Goal: Information Seeking & Learning: Learn about a topic

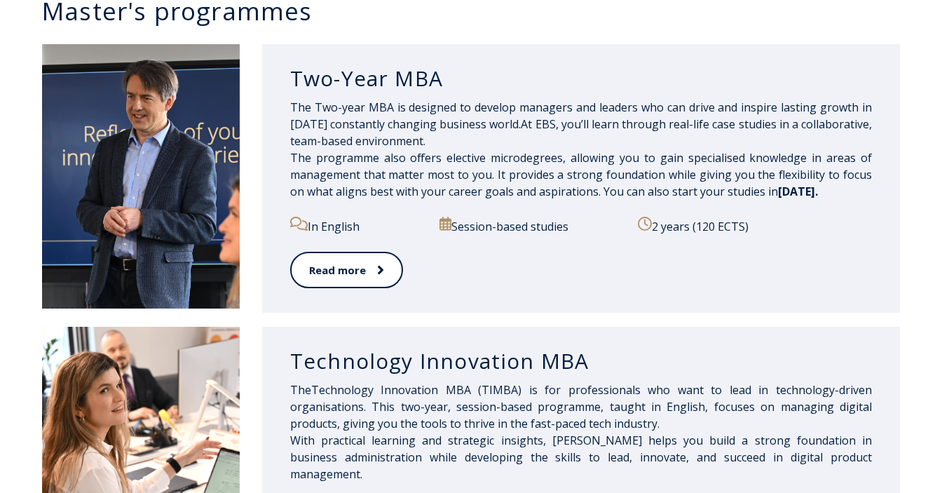
scroll to position [708, 0]
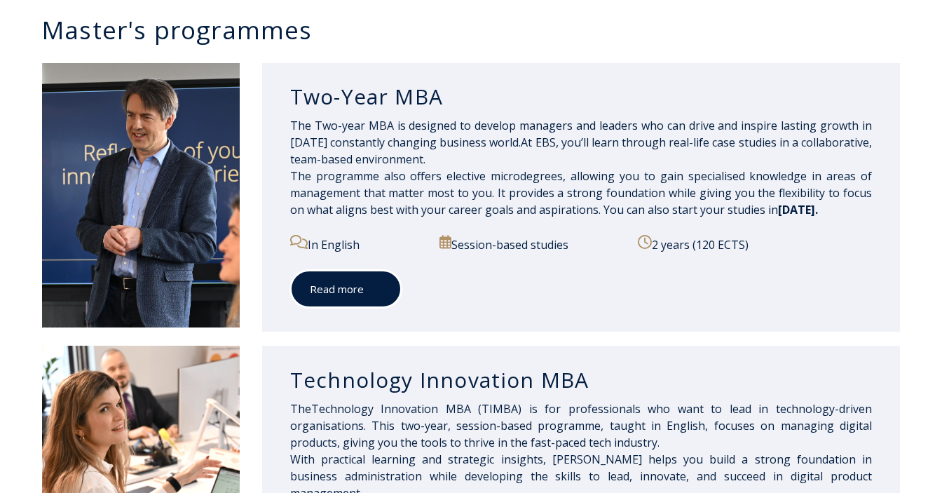
click at [355, 299] on link "Read more" at bounding box center [345, 289] width 111 height 39
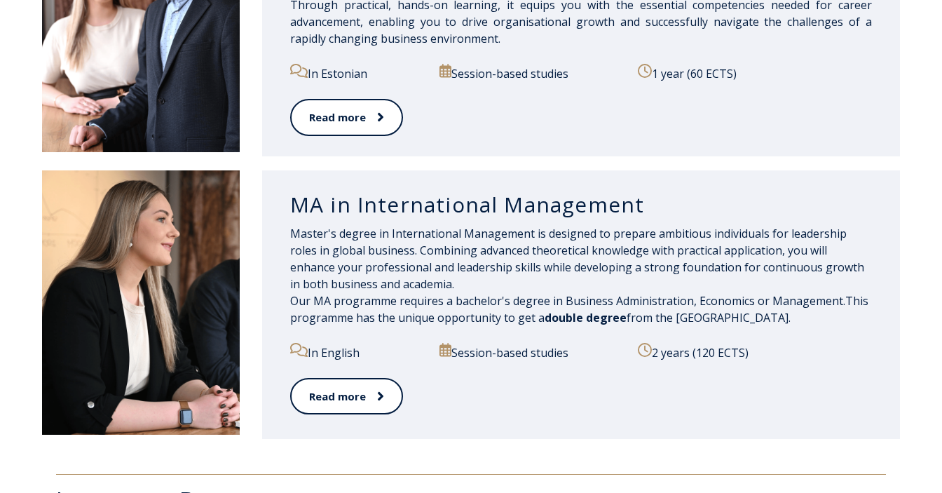
scroll to position [1484, 0]
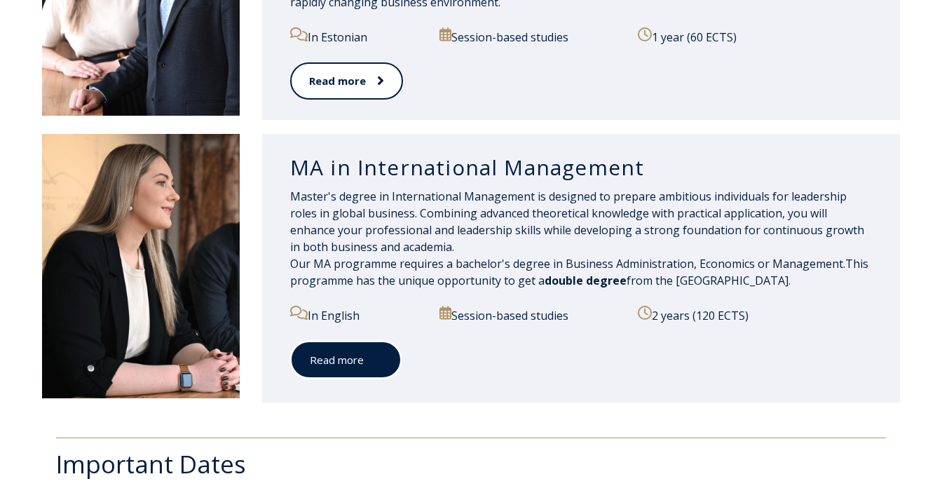
click at [341, 354] on link "Read more" at bounding box center [345, 360] width 111 height 39
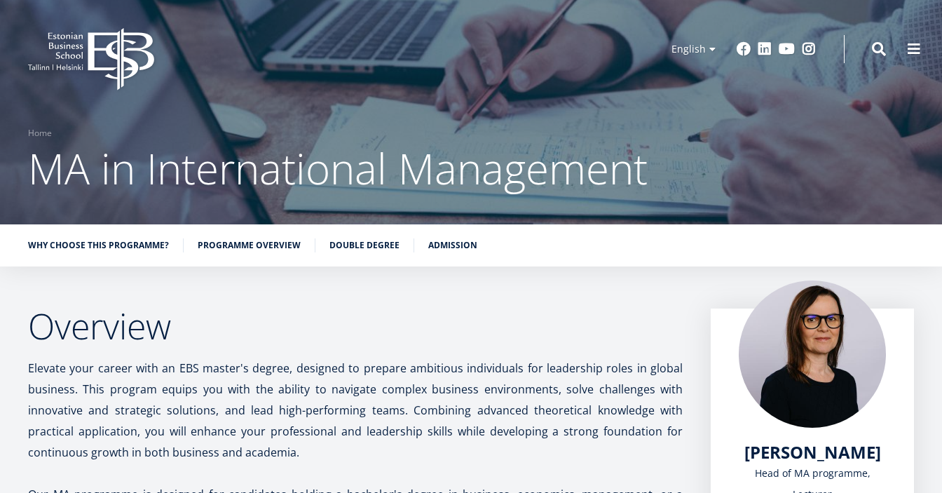
click at [111, 81] on icon "EBS Logo Created with Sketch." at bounding box center [91, 59] width 126 height 62
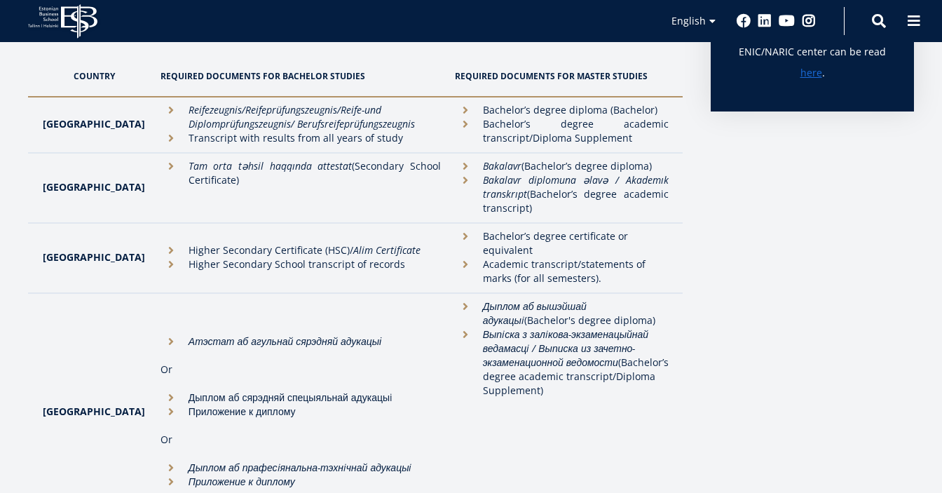
scroll to position [48, 0]
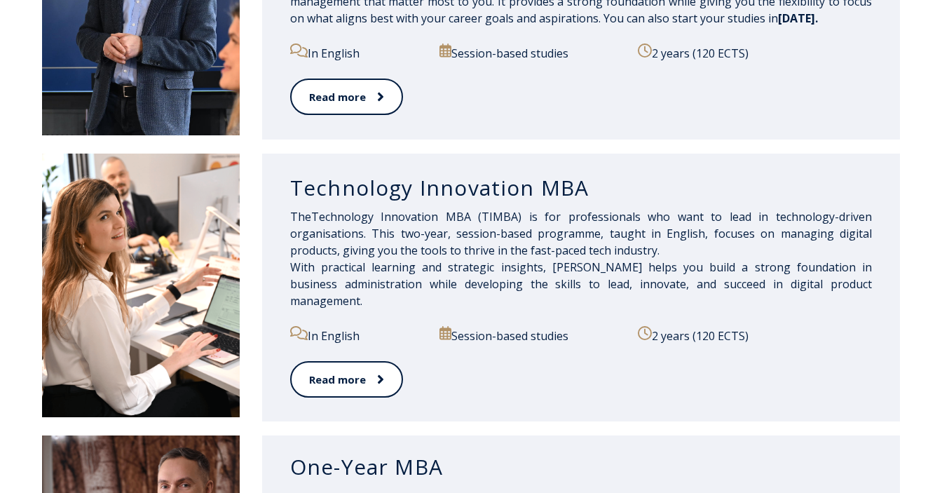
scroll to position [902, 0]
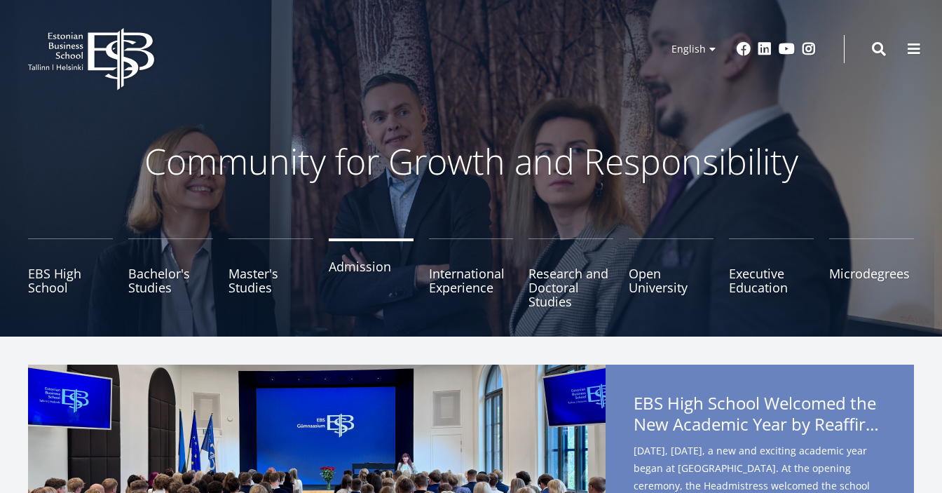
click at [391, 273] on link "Admission" at bounding box center [371, 273] width 85 height 70
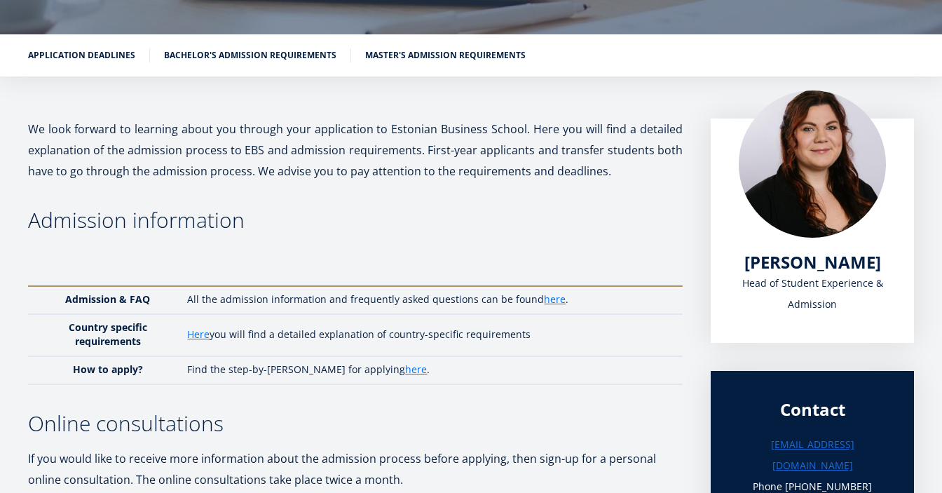
scroll to position [228, 0]
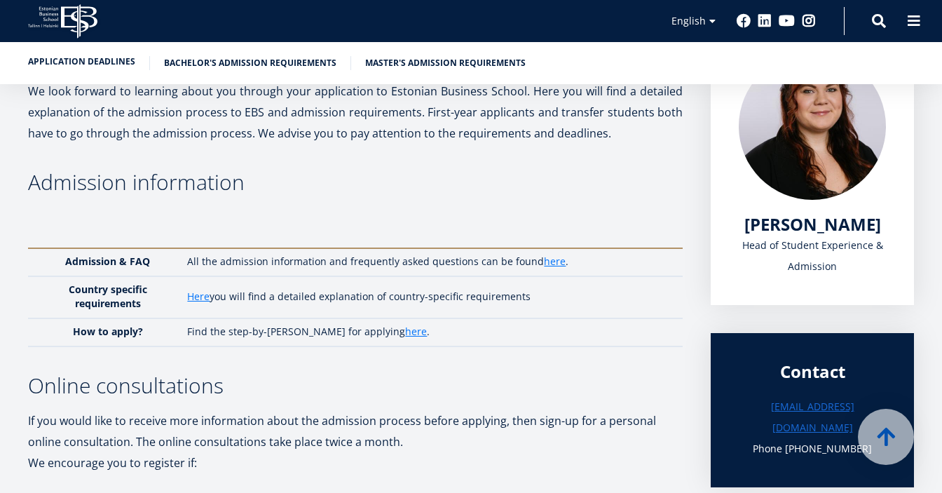
click at [91, 57] on link "Application deadlines" at bounding box center [81, 62] width 107 height 14
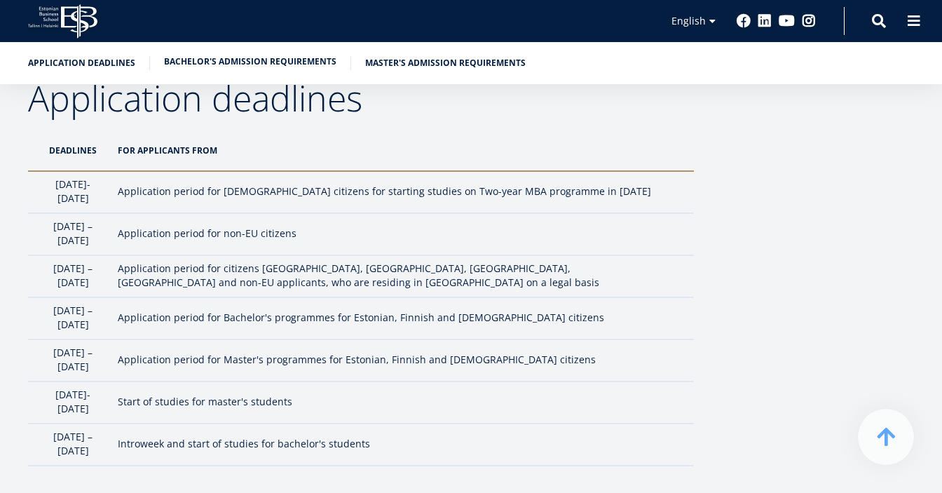
click at [189, 61] on link "Bachelor's admission requirements" at bounding box center [250, 62] width 172 height 14
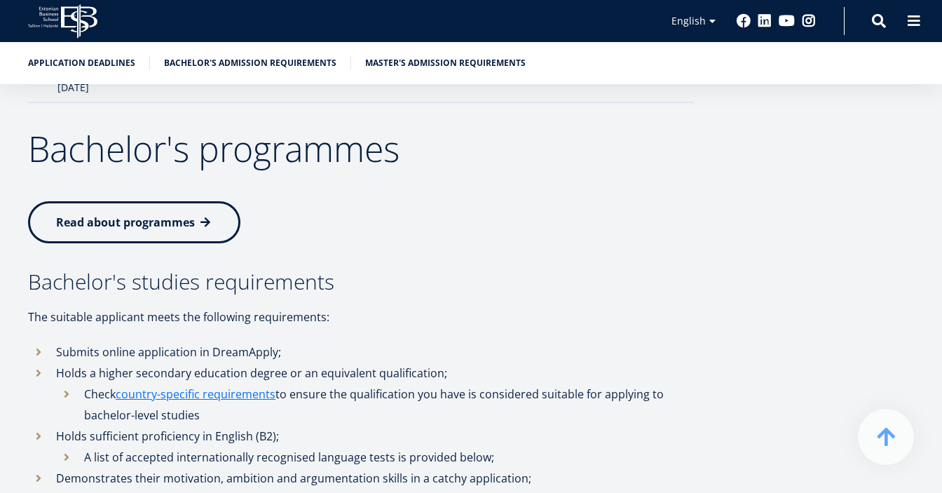
click at [397, 69] on li "Master's admission requirements" at bounding box center [445, 63] width 161 height 14
click at [416, 64] on link "Master's admission requirements" at bounding box center [445, 62] width 161 height 14
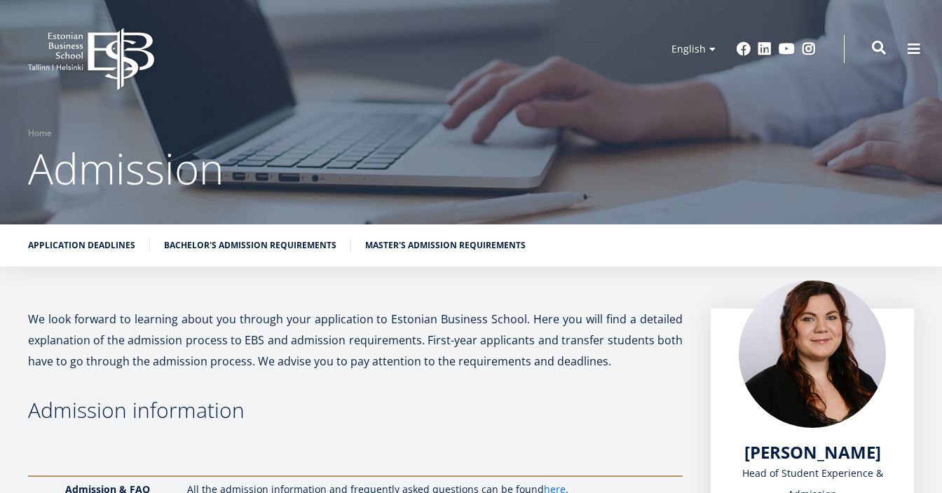
click at [876, 46] on span at bounding box center [879, 48] width 14 height 14
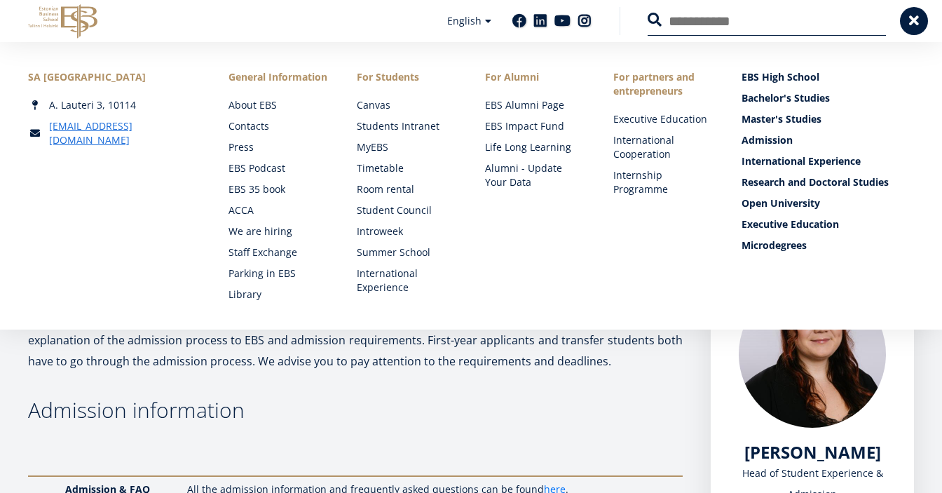
click at [648, 13] on button at bounding box center [655, 20] width 14 height 14
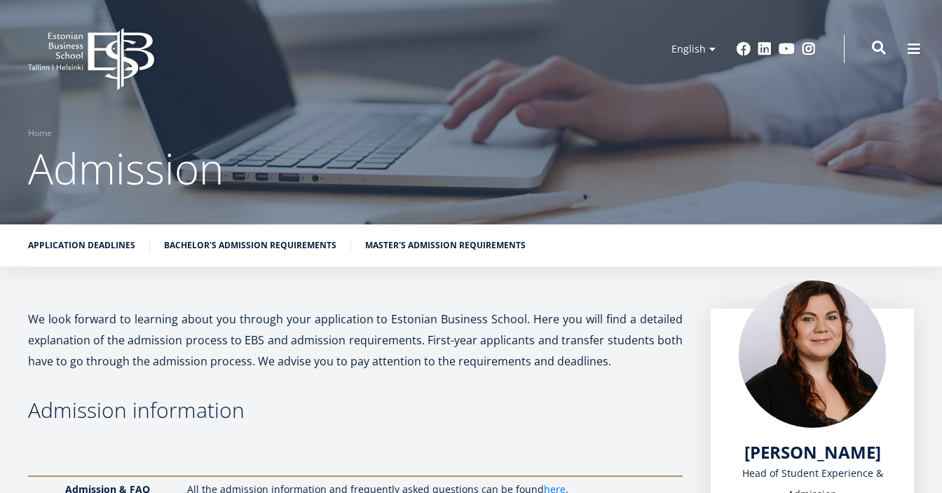
click at [876, 46] on span at bounding box center [879, 48] width 14 height 14
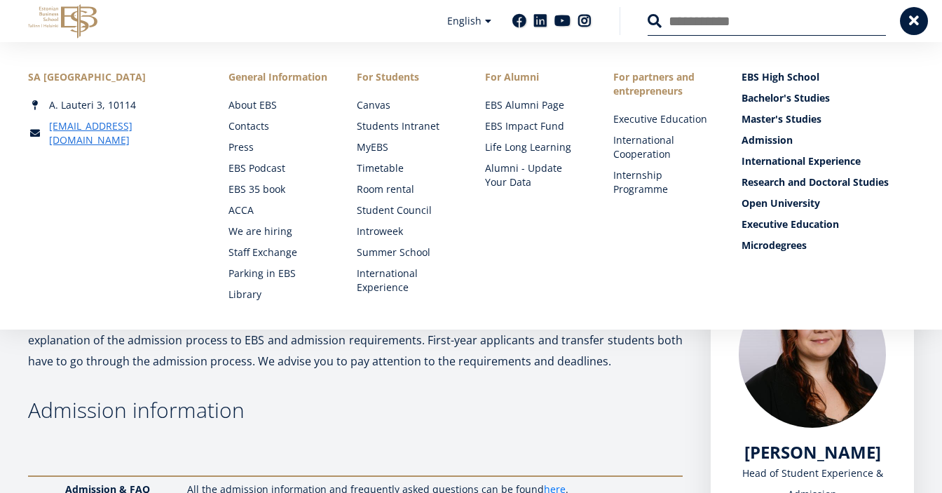
click at [684, 25] on input "Search" at bounding box center [767, 20] width 238 height 29
click at [913, 19] on span at bounding box center [914, 20] width 14 height 14
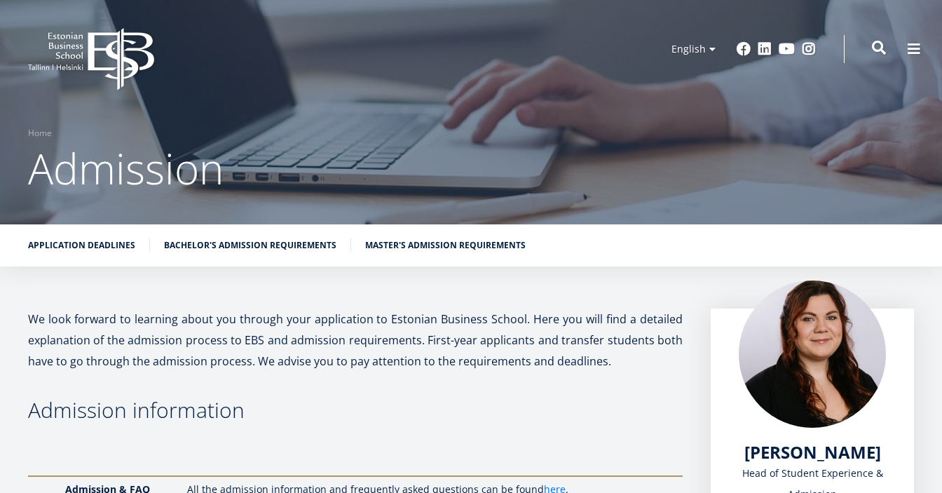
click at [873, 43] on span at bounding box center [879, 48] width 14 height 14
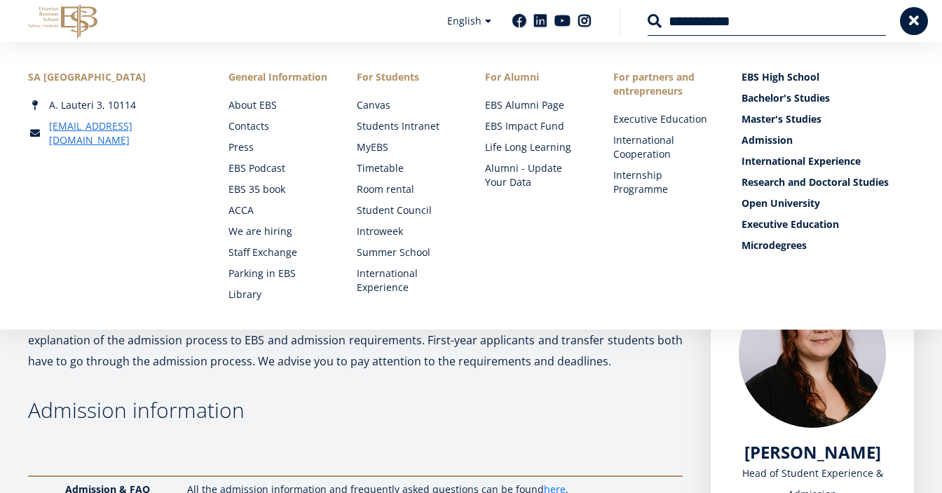
drag, startPoint x: 738, startPoint y: 21, endPoint x: 642, endPoint y: 18, distance: 96.1
click at [642, 18] on div "**********" at bounding box center [753, 20] width 266 height 29
type input "**********"
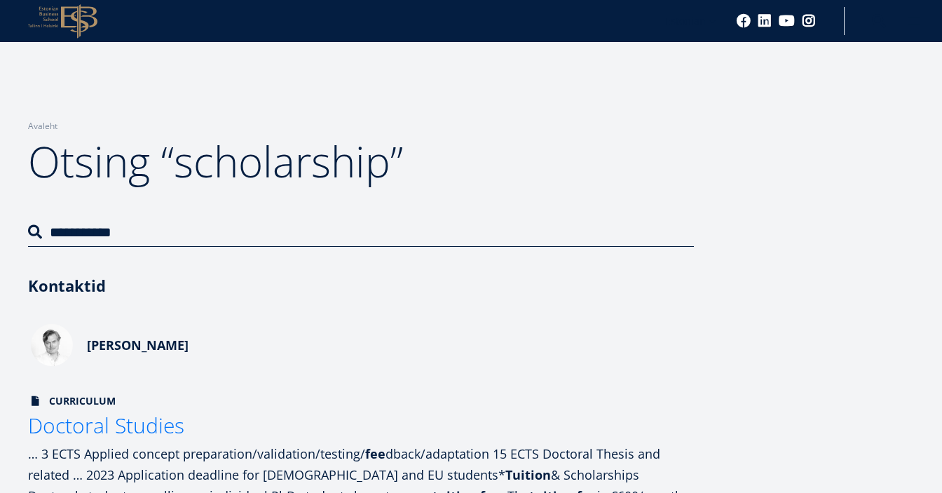
click at [93, 351] on span "Gunter Pauli" at bounding box center [138, 345] width 102 height 17
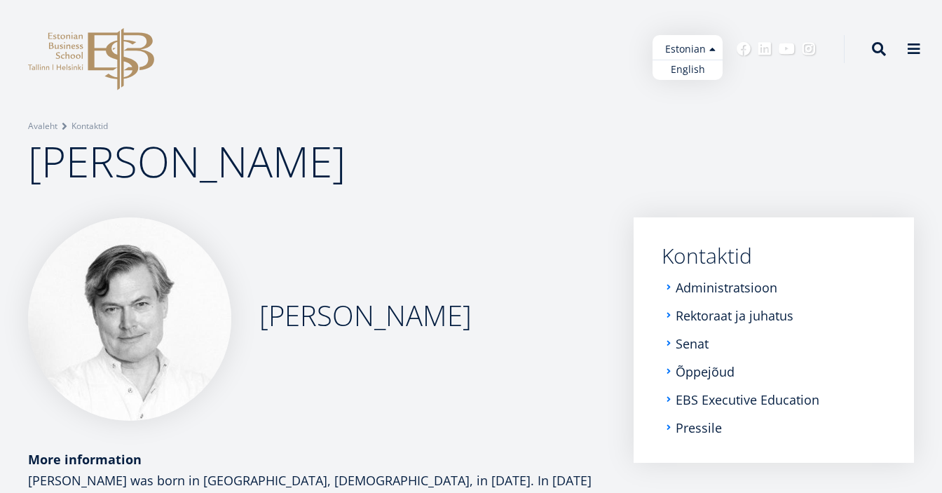
click at [706, 41] on ul "Estonian English" at bounding box center [688, 57] width 70 height 45
click at [684, 72] on link "English" at bounding box center [688, 70] width 70 height 20
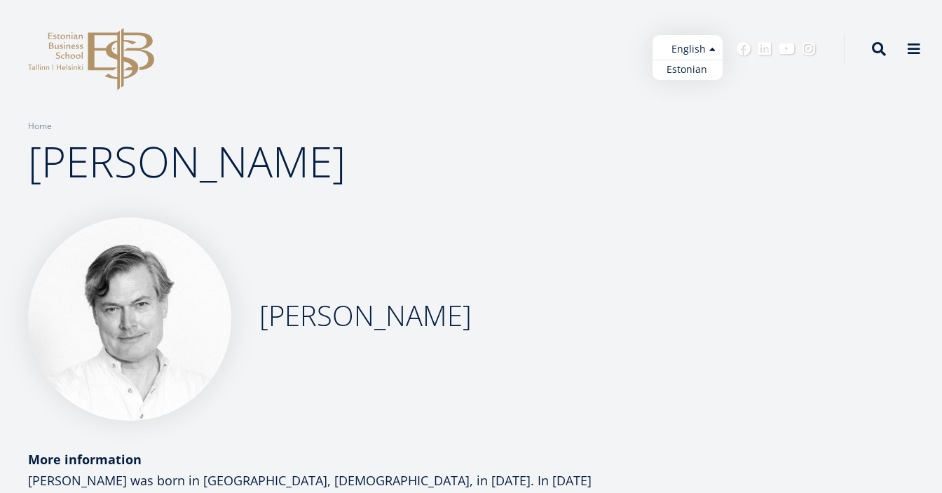
click at [709, 50] on ul "Estonian English" at bounding box center [688, 57] width 70 height 45
click at [689, 64] on link "Estonian" at bounding box center [688, 70] width 70 height 20
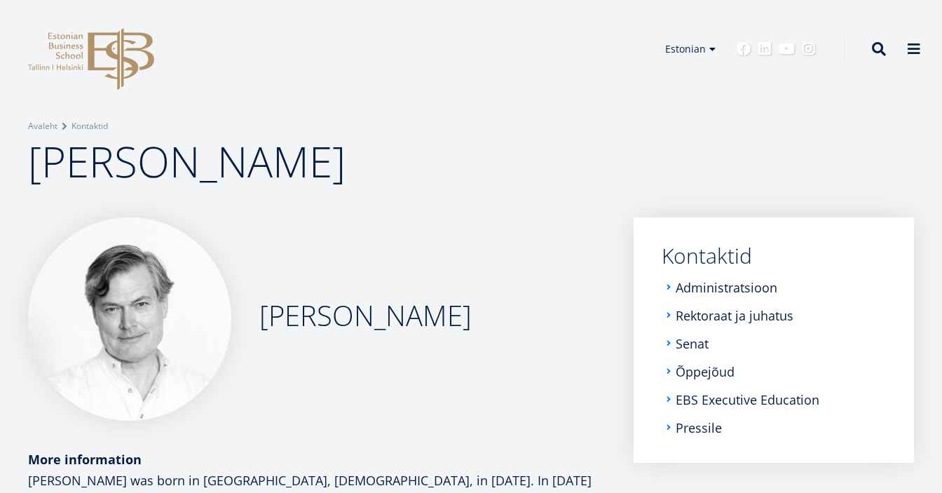
click at [118, 54] on icon at bounding box center [121, 59] width 66 height 62
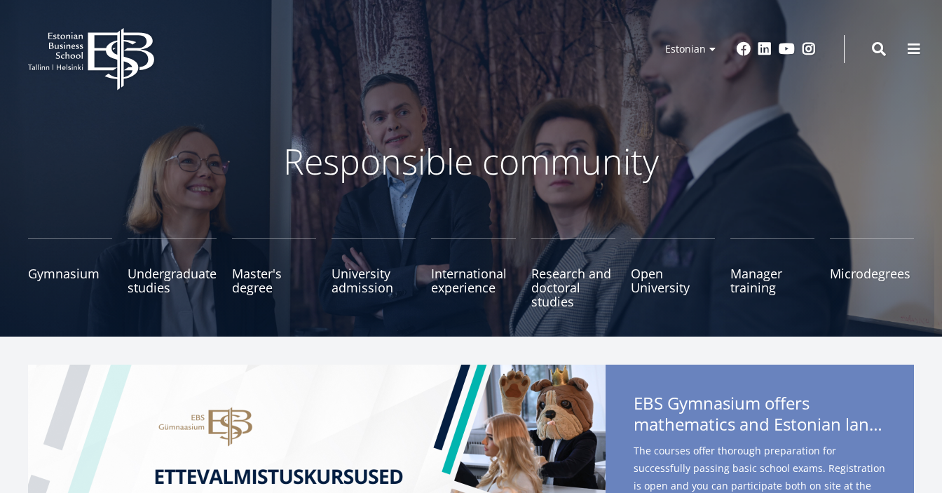
click at [534, 89] on header "EBS Logo Created with Sketch. User account menu Admin Estonian Estonian English…" at bounding box center [471, 49] width 942 height 98
click at [381, 288] on font "University admission" at bounding box center [363, 273] width 62 height 31
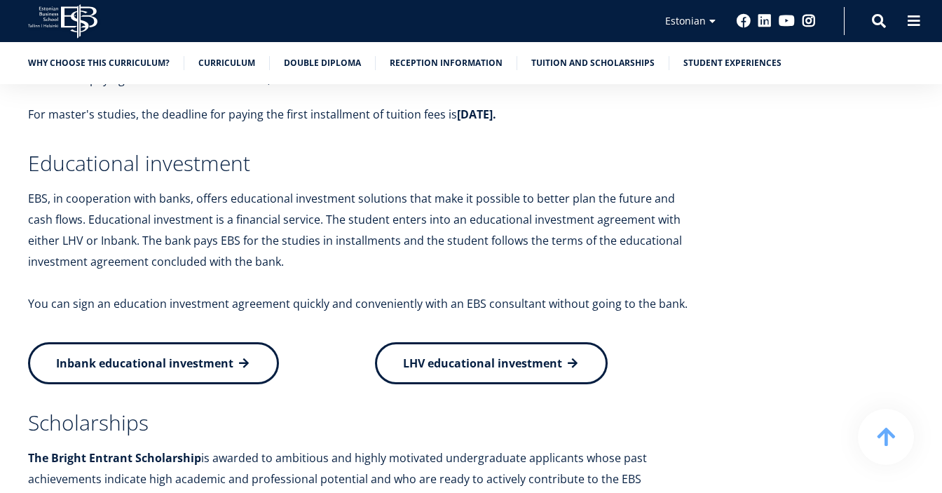
scroll to position [4721, 0]
